Goal: Task Accomplishment & Management: Manage account settings

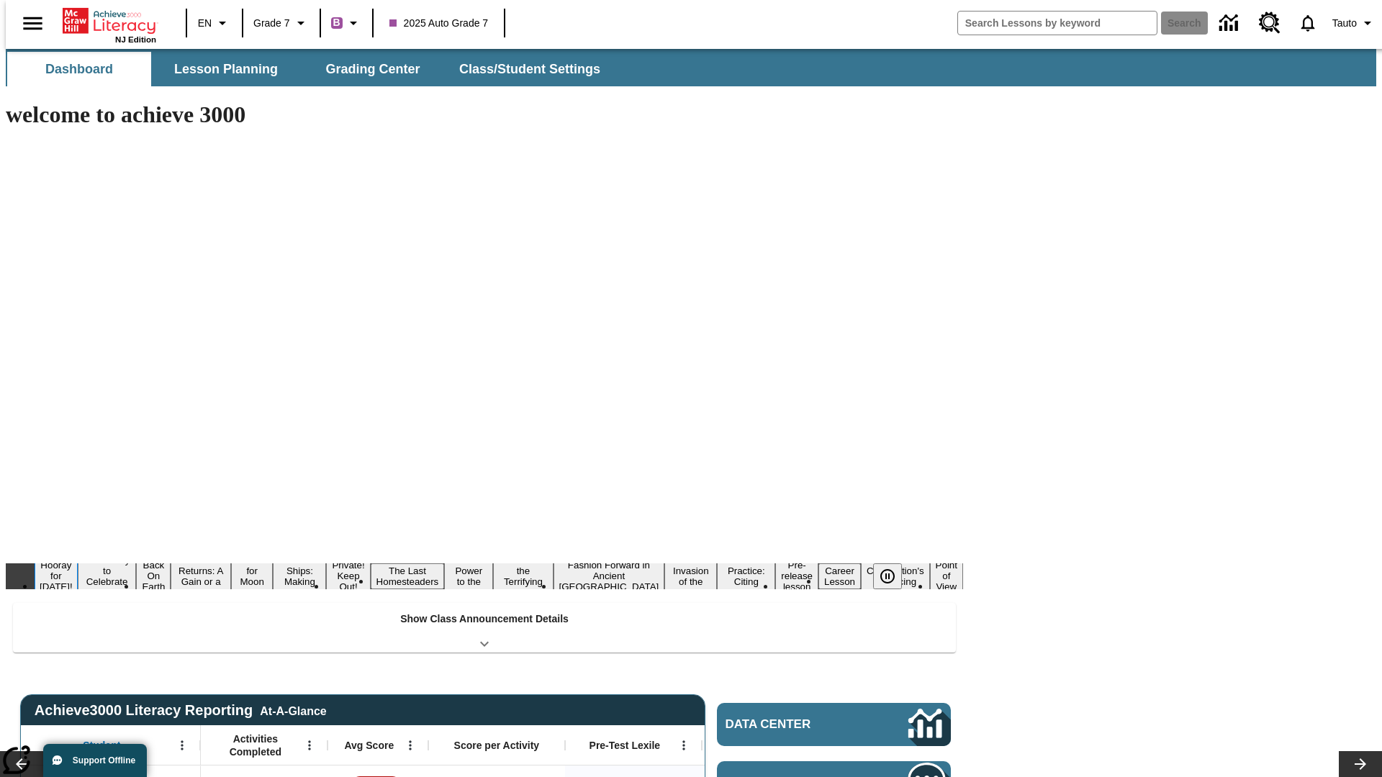
click at [78, 559] on button "Hooray for [DATE]!" at bounding box center [56, 576] width 43 height 35
click at [893, 568] on icon "Pause" at bounding box center [887, 576] width 17 height 17
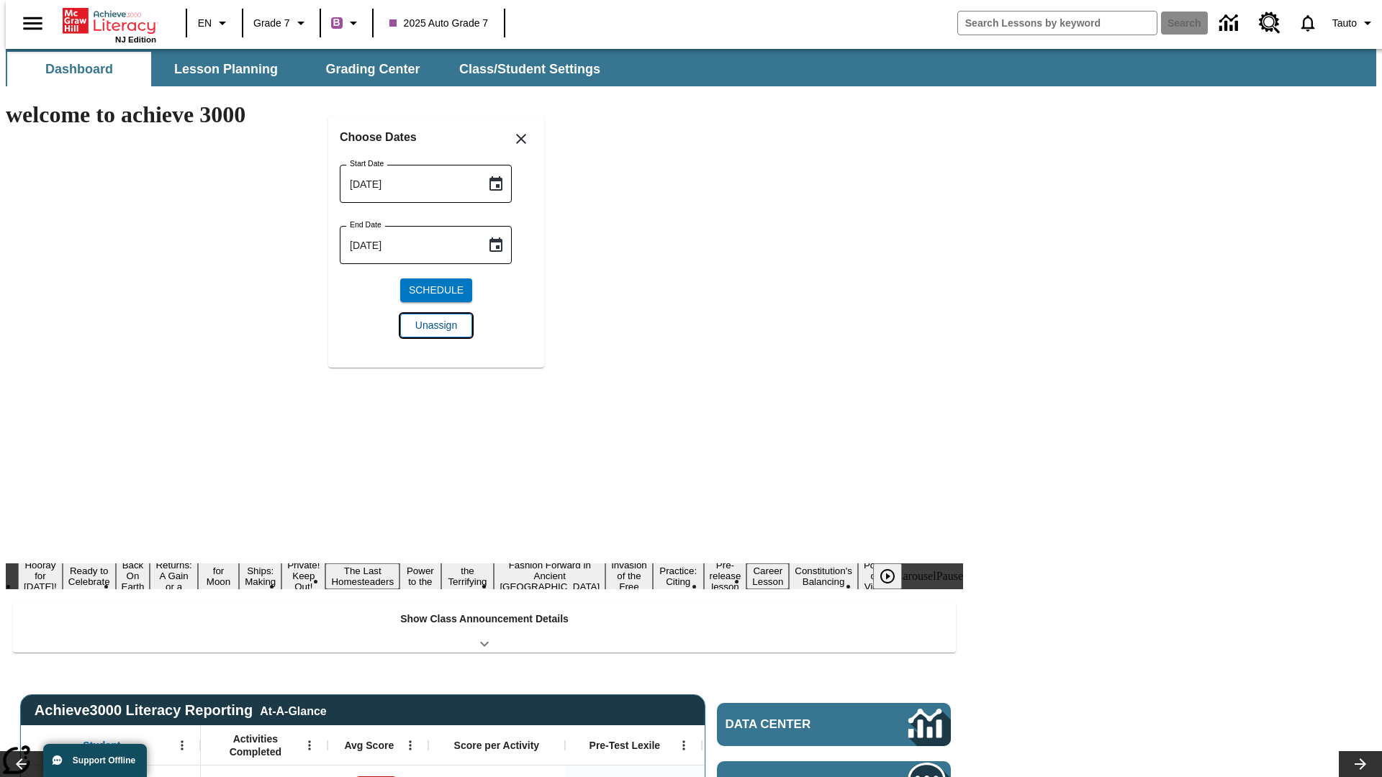
click at [436, 325] on span "Unassign" at bounding box center [436, 325] width 42 height 15
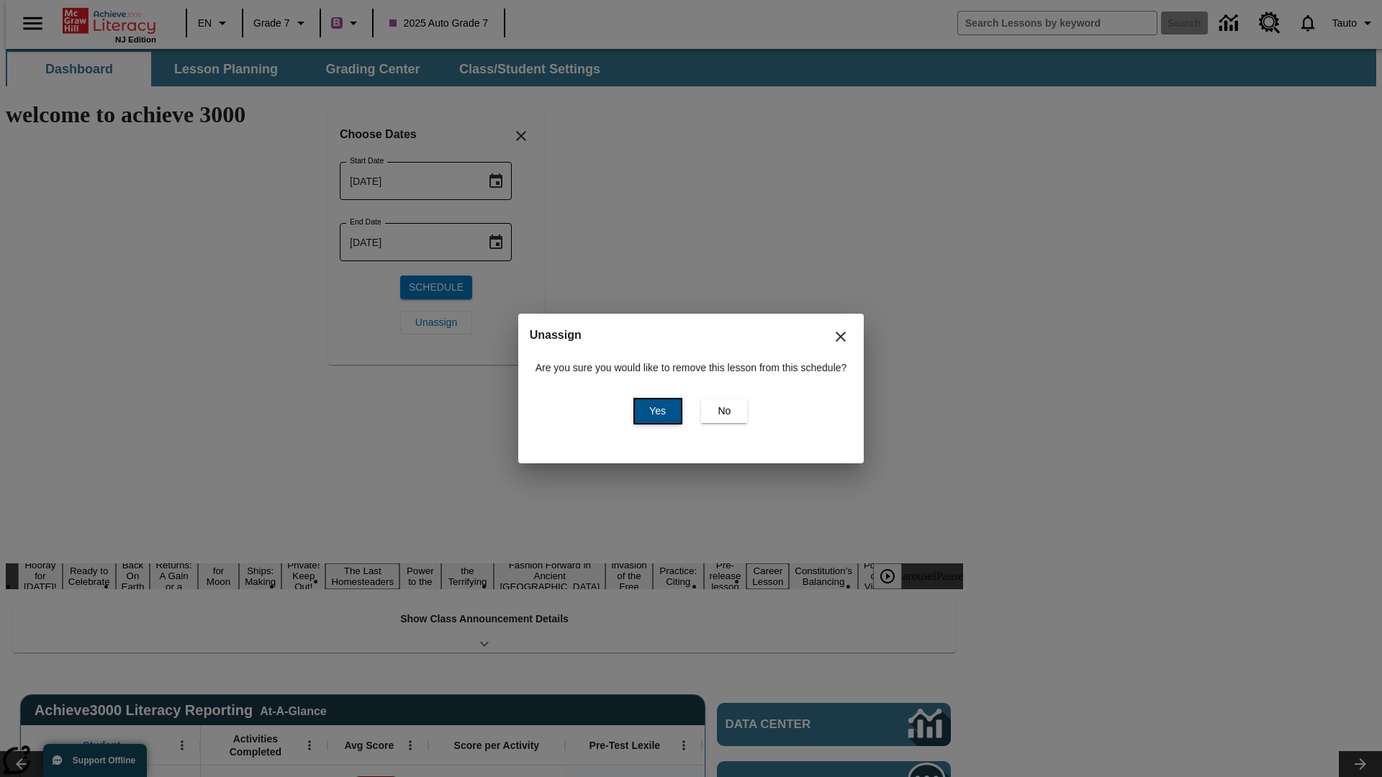
click at [655, 411] on span "Yes" at bounding box center [657, 411] width 17 height 15
